Goal: Check status: Check status

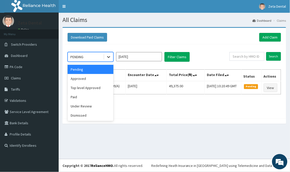
click at [108, 58] on icon at bounding box center [108, 56] width 5 height 5
click at [87, 81] on div "Approved" at bounding box center [91, 78] width 46 height 9
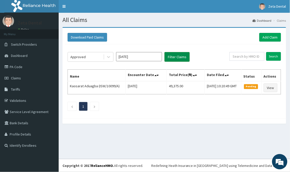
click at [175, 56] on button "Filter Claims" at bounding box center [177, 57] width 25 height 10
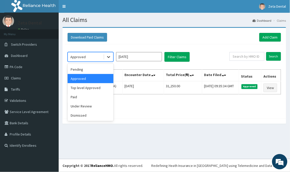
click at [109, 61] on div at bounding box center [108, 56] width 9 height 9
click at [88, 88] on div "Top level Approved" at bounding box center [91, 87] width 46 height 9
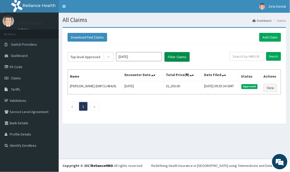
click at [178, 53] on button "Filter Claims" at bounding box center [177, 57] width 25 height 10
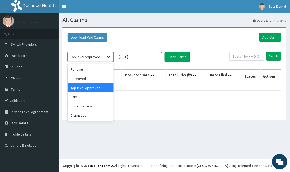
click at [107, 57] on icon at bounding box center [108, 56] width 5 height 5
click at [94, 75] on div "Approved" at bounding box center [91, 78] width 46 height 9
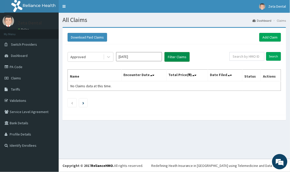
click at [171, 56] on button "Filter Claims" at bounding box center [177, 57] width 25 height 10
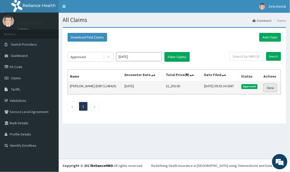
click at [271, 85] on link "View" at bounding box center [271, 88] width 14 height 9
